Goal: Communication & Community: Answer question/provide support

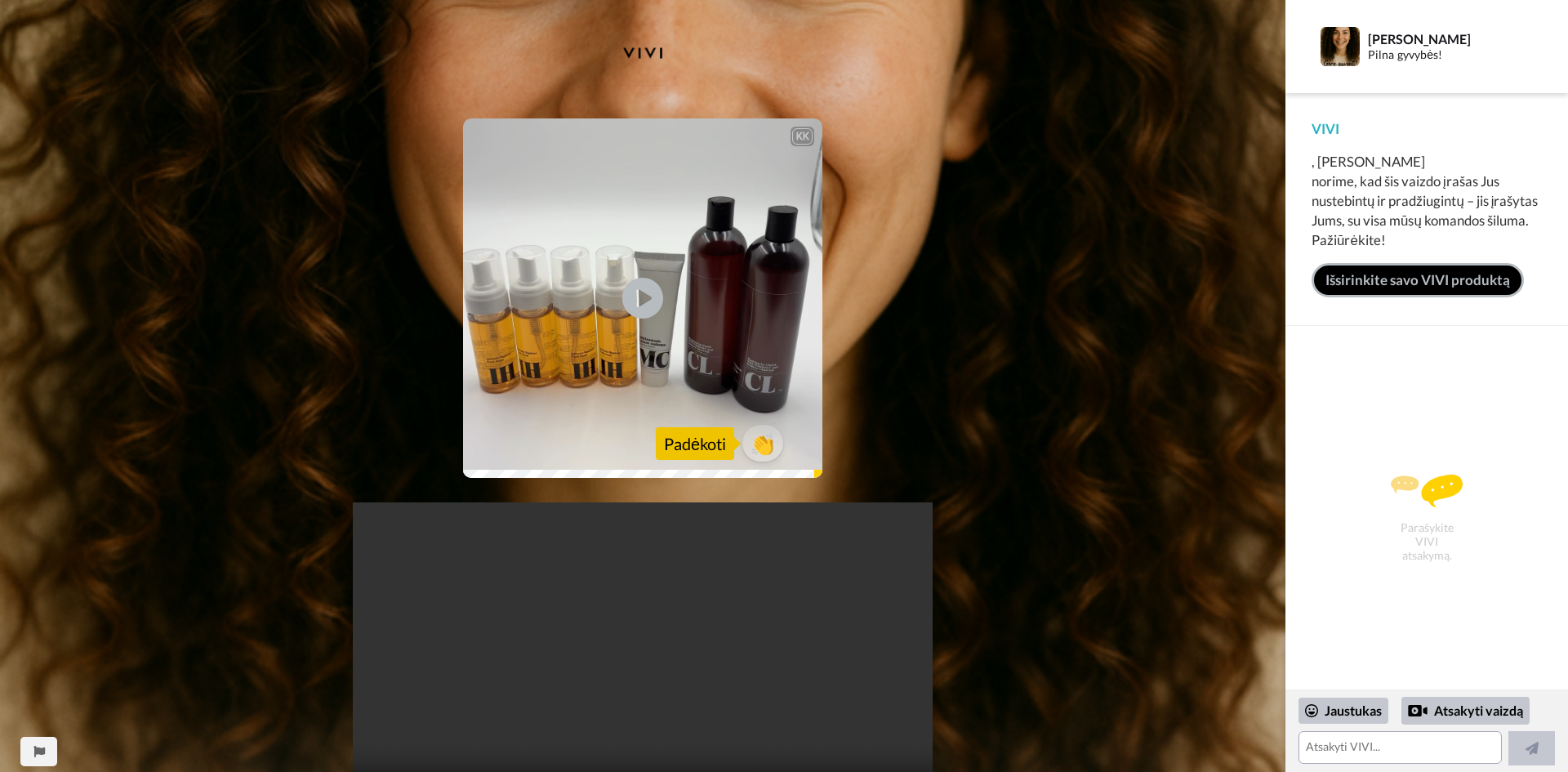
click at [688, 447] on font "Padėkoti" at bounding box center [695, 444] width 62 height 20
click at [638, 296] on icon "Play/Pause" at bounding box center [643, 299] width 43 height 78
click at [758, 449] on font "👏" at bounding box center [762, 443] width 31 height 30
click at [1336, 744] on textarea "👏" at bounding box center [1400, 747] width 203 height 32
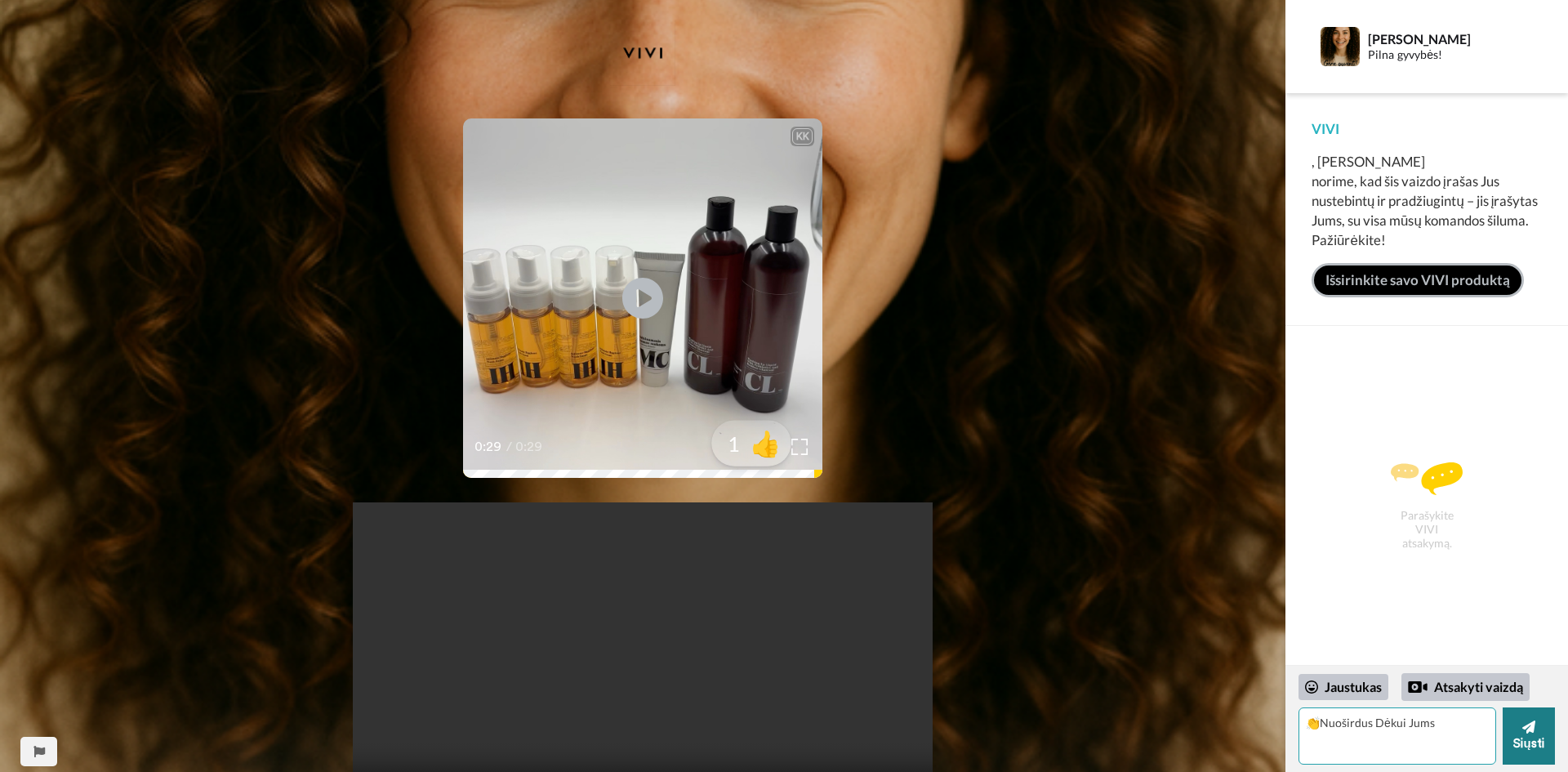
type textarea "👏Nuoširdus Dėkui Jums"
click at [1537, 748] on font "Siųsti" at bounding box center [1527, 744] width 31 height 12
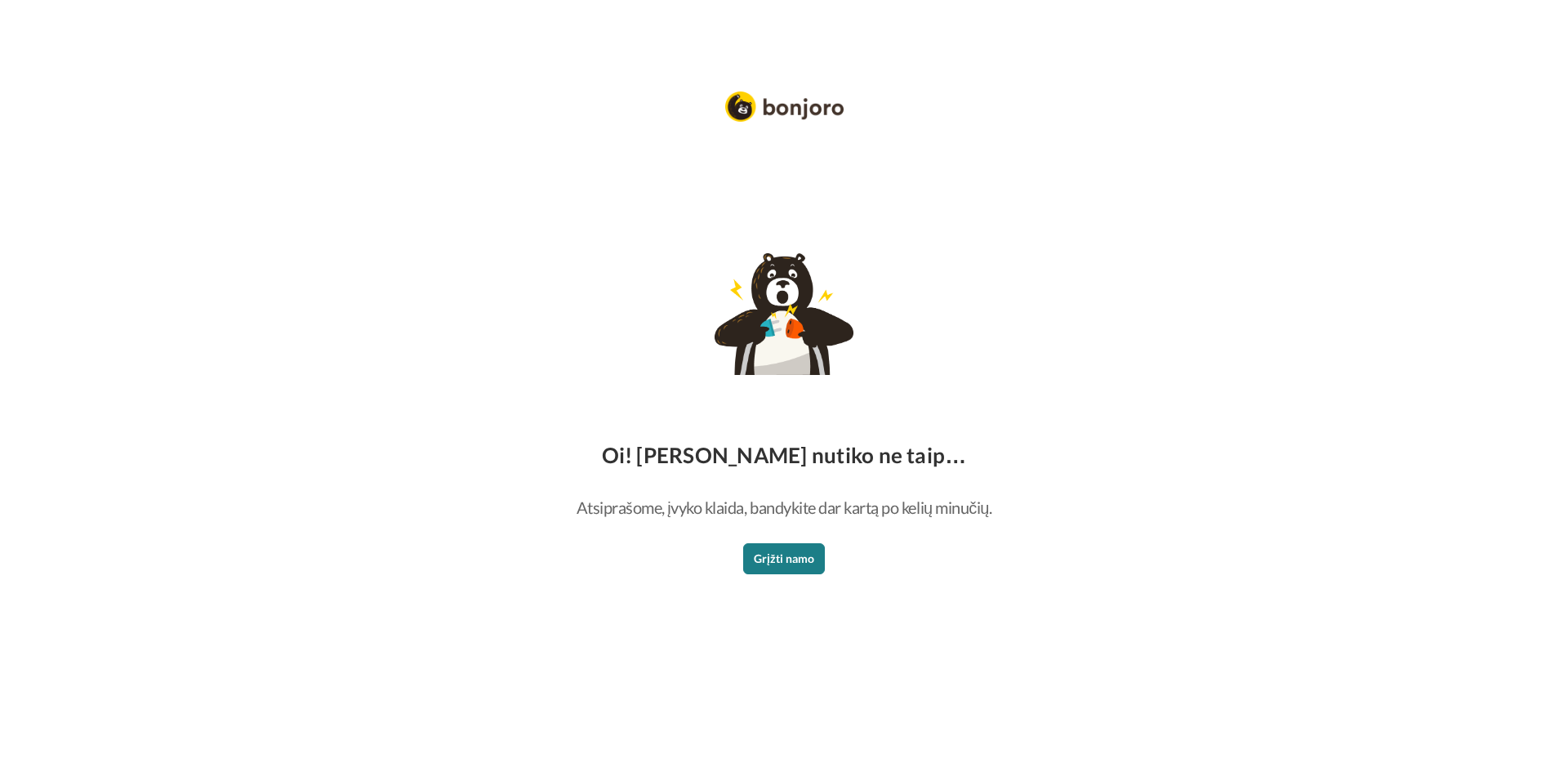
click at [797, 562] on font "Grįžti namo" at bounding box center [783, 558] width 60 height 14
